Goal: Go to known website: Access a specific website the user already knows

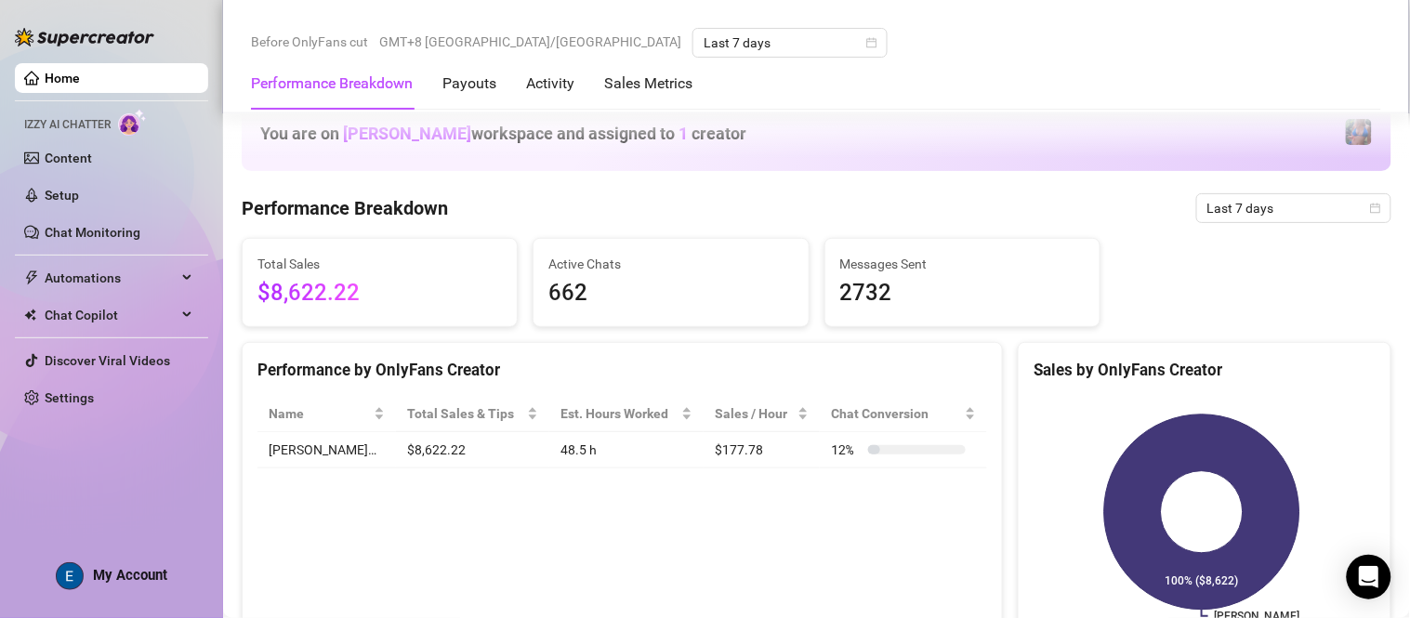
scroll to position [1063, 0]
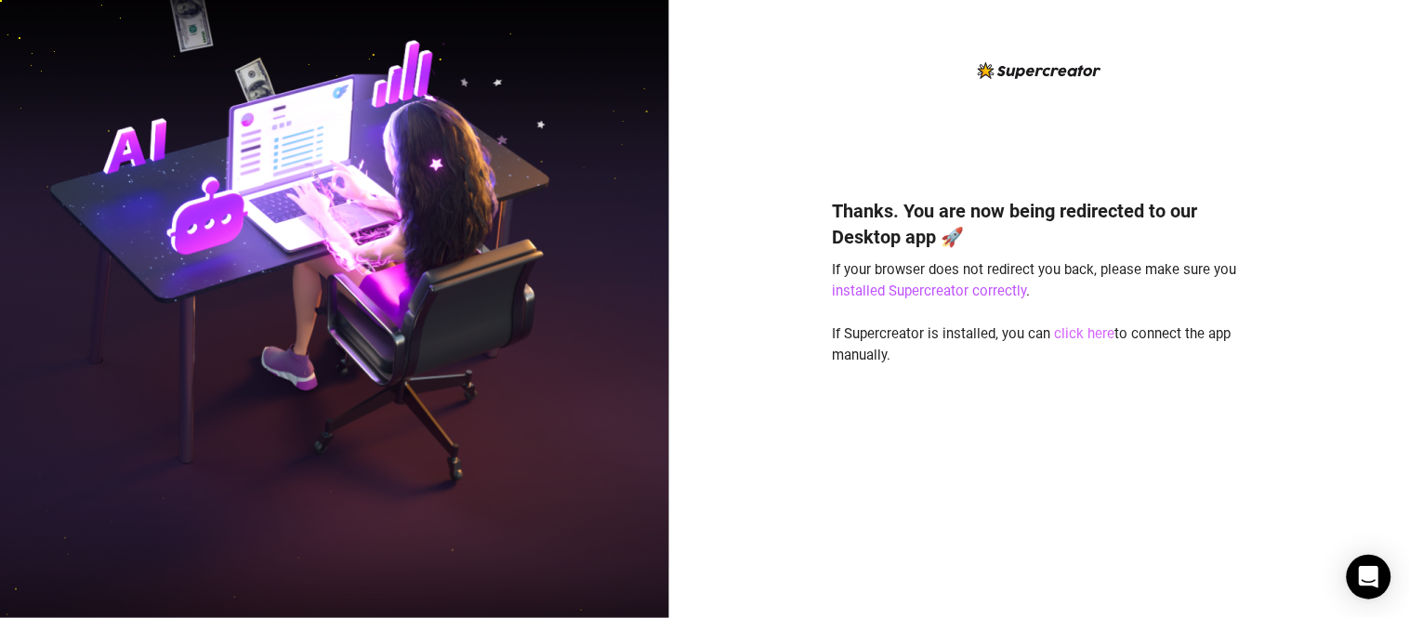
click at [1092, 336] on link "click here" at bounding box center [1085, 333] width 60 height 17
